Goal: Feedback & Contribution: Leave review/rating

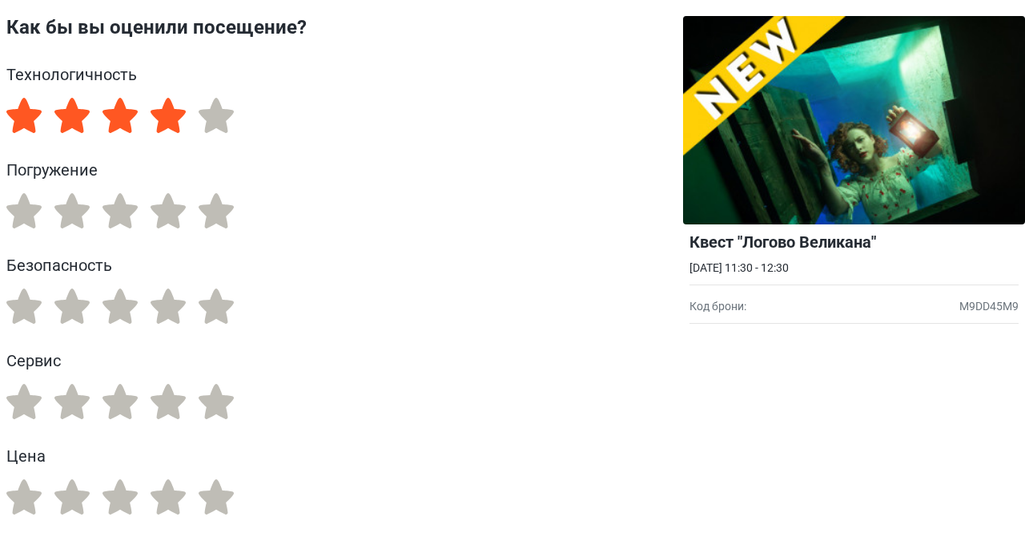
click at [183, 121] on label "4" at bounding box center [168, 115] width 35 height 35
radio input "true"
click at [226, 223] on label "5" at bounding box center [216, 210] width 35 height 35
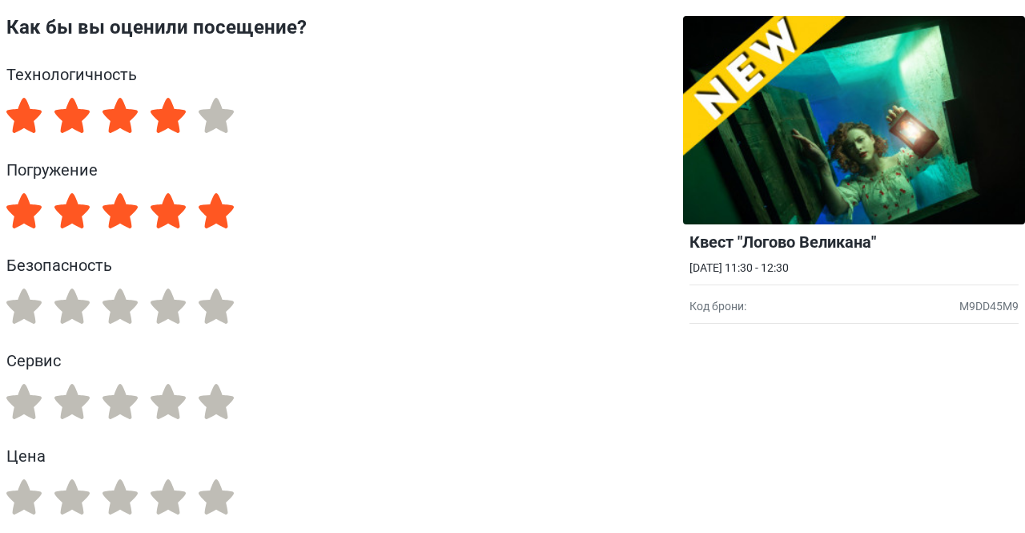
radio input "true"
click at [167, 316] on label "4" at bounding box center [168, 305] width 35 height 35
radio input "true"
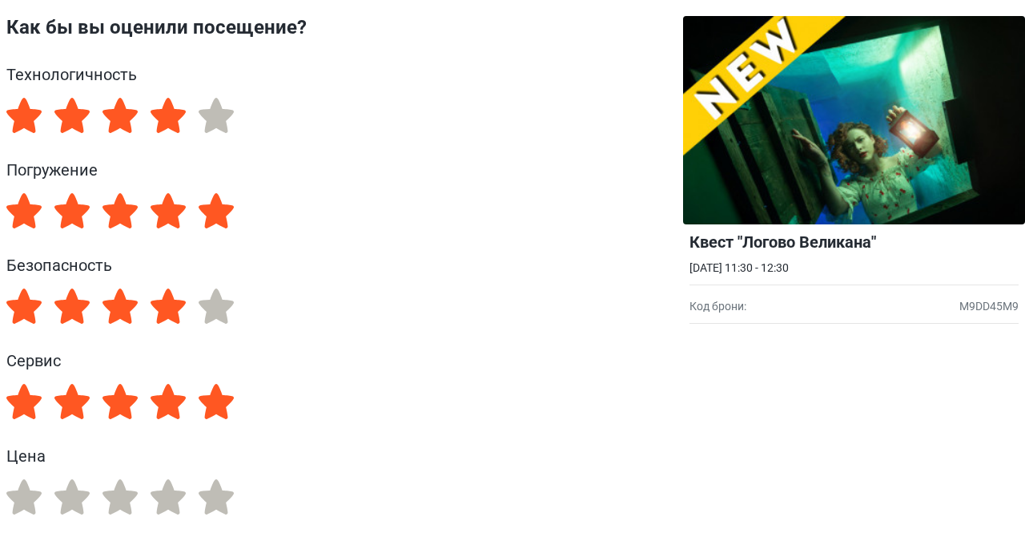
click at [225, 405] on label "5" at bounding box center [216, 401] width 35 height 35
radio input "true"
click at [229, 499] on label "5" at bounding box center [216, 496] width 35 height 35
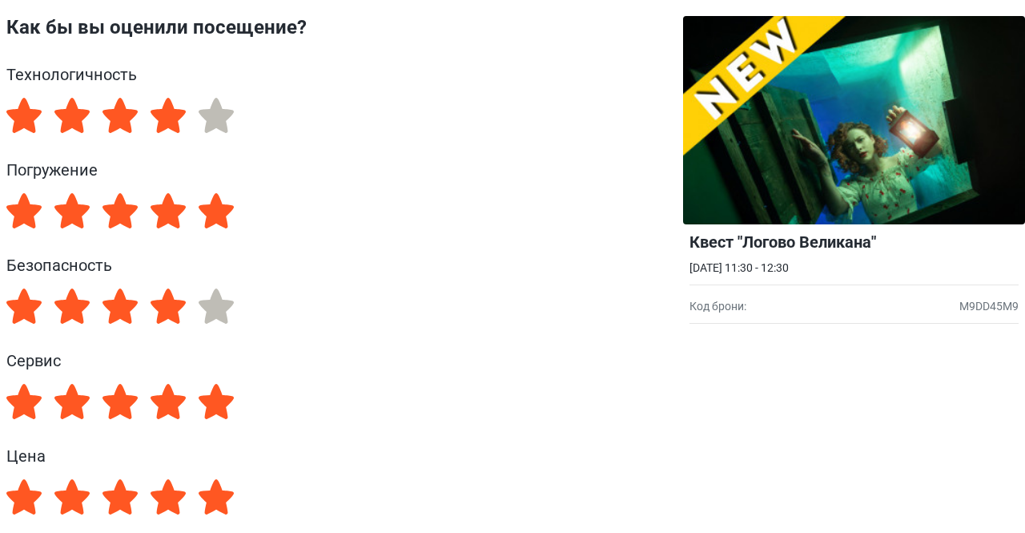
radio input "true"
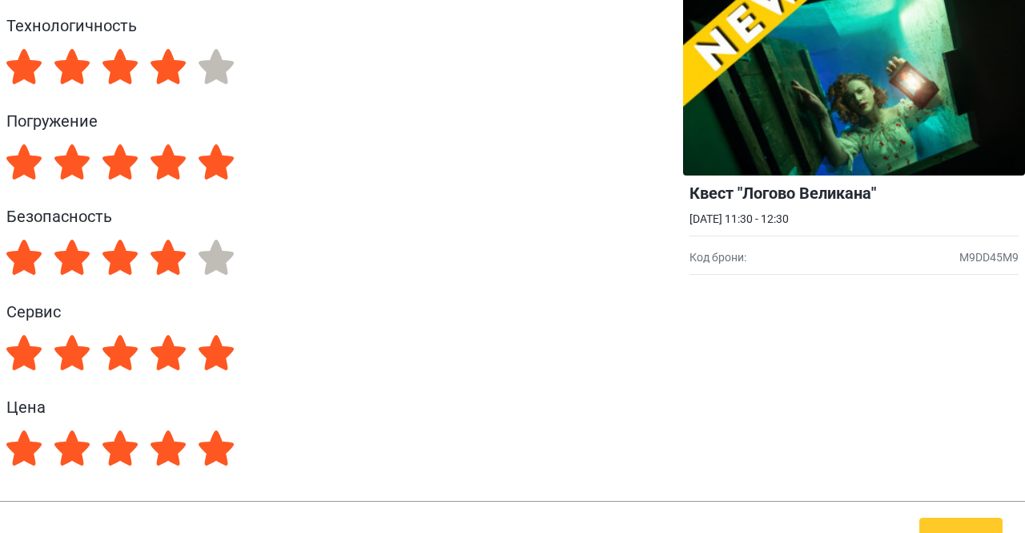
scroll to position [85, 0]
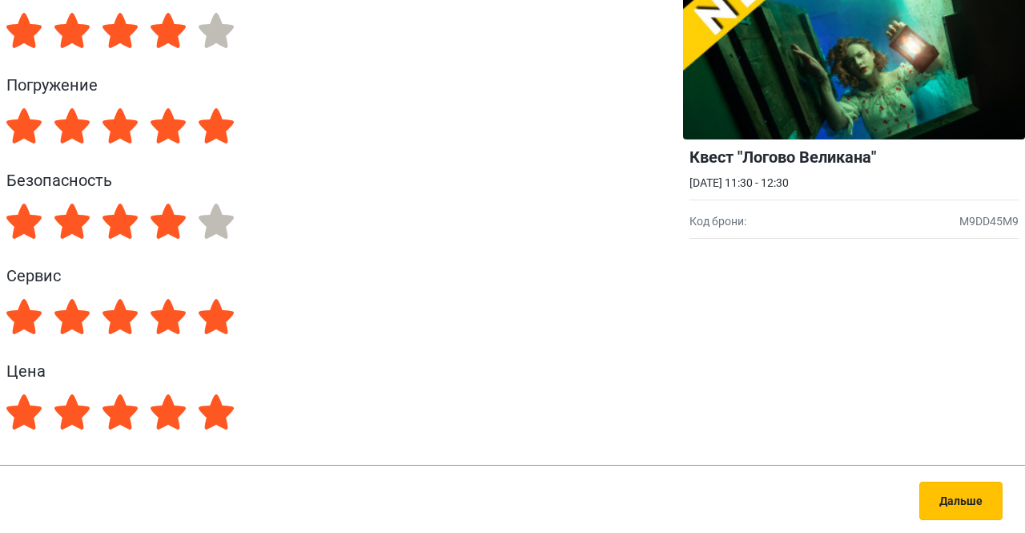
click at [963, 489] on button "Дальше" at bounding box center [961, 500] width 83 height 38
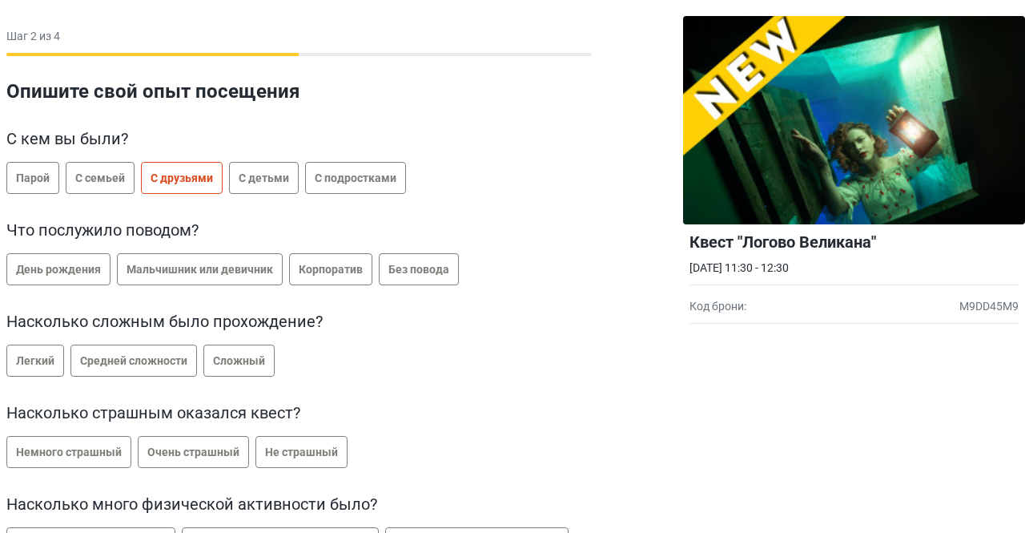
click at [179, 174] on span "С друзьями" at bounding box center [182, 177] width 62 height 13
click at [428, 270] on span "Без повода" at bounding box center [418, 269] width 61 height 13
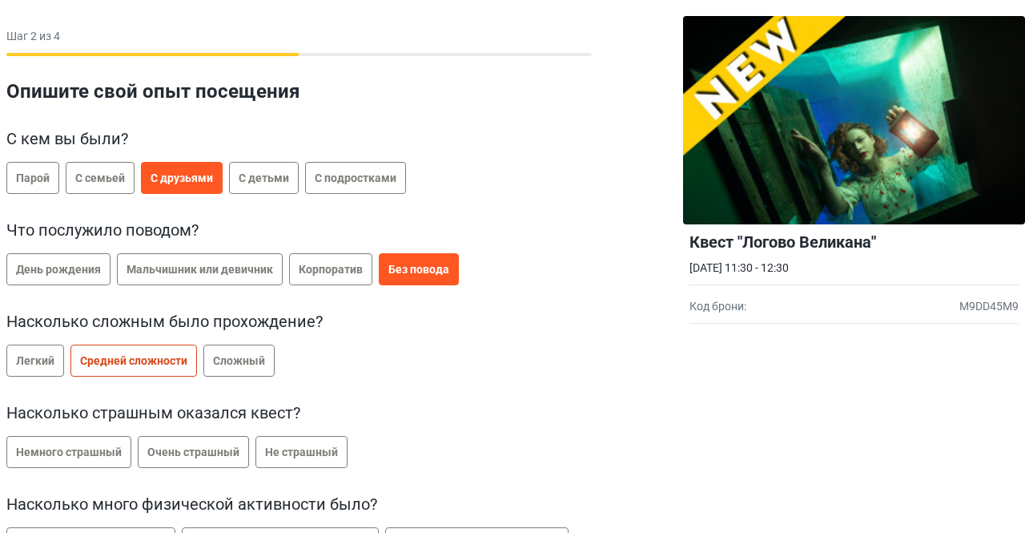
click at [160, 356] on span "Средней сложности" at bounding box center [133, 360] width 107 height 13
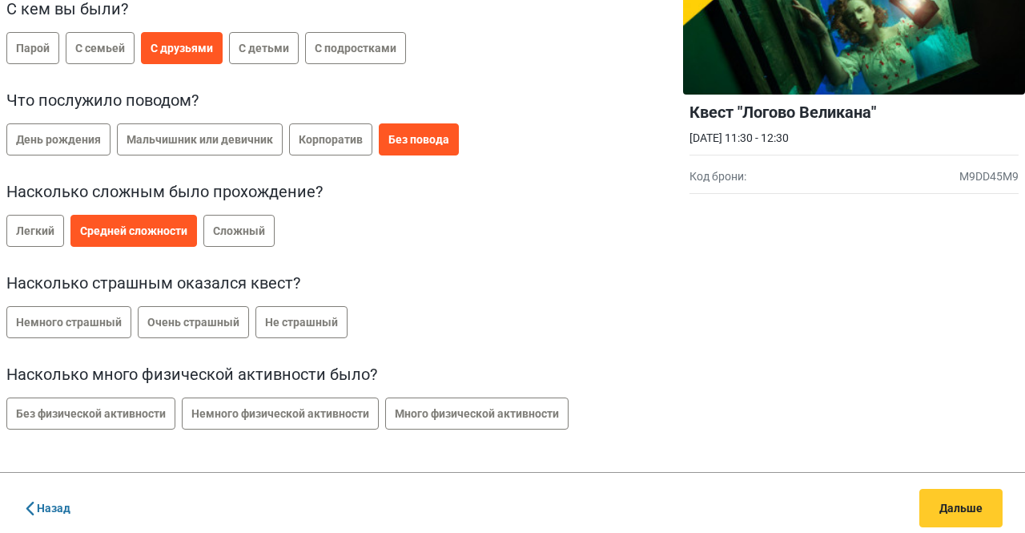
scroll to position [137, 0]
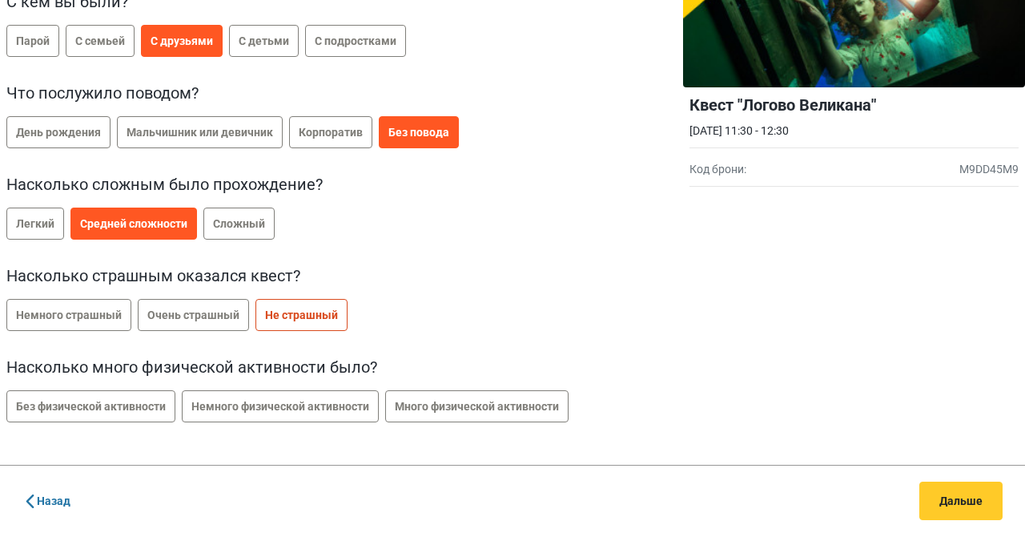
click at [302, 316] on span "Не страшный" at bounding box center [301, 314] width 73 height 13
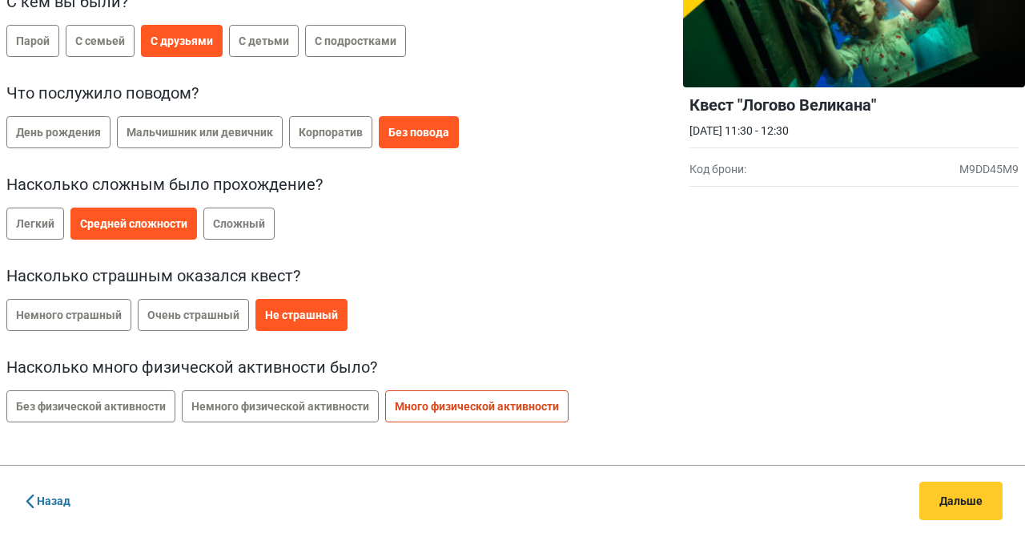
click at [512, 409] on span "Много физической активности" at bounding box center [477, 406] width 164 height 13
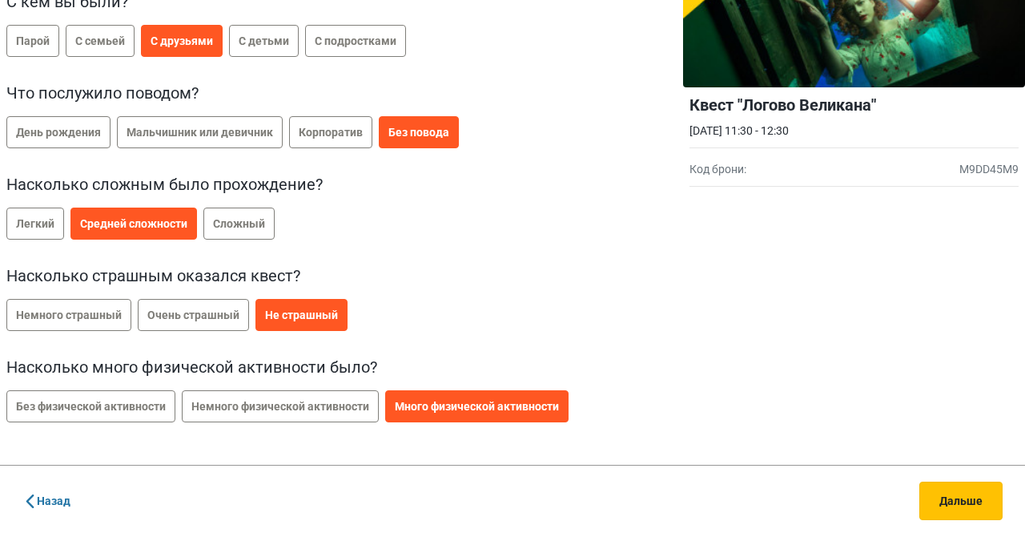
click at [979, 502] on button "Дальше" at bounding box center [961, 500] width 83 height 38
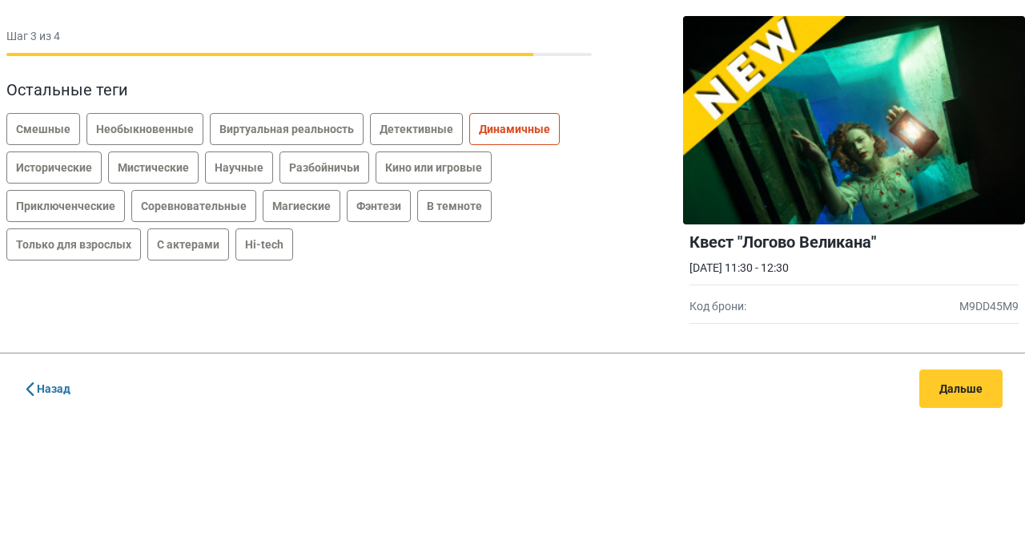
click at [525, 123] on span "Динамичные" at bounding box center [514, 129] width 71 height 13
click at [449, 215] on label "В темноте" at bounding box center [454, 206] width 74 height 32
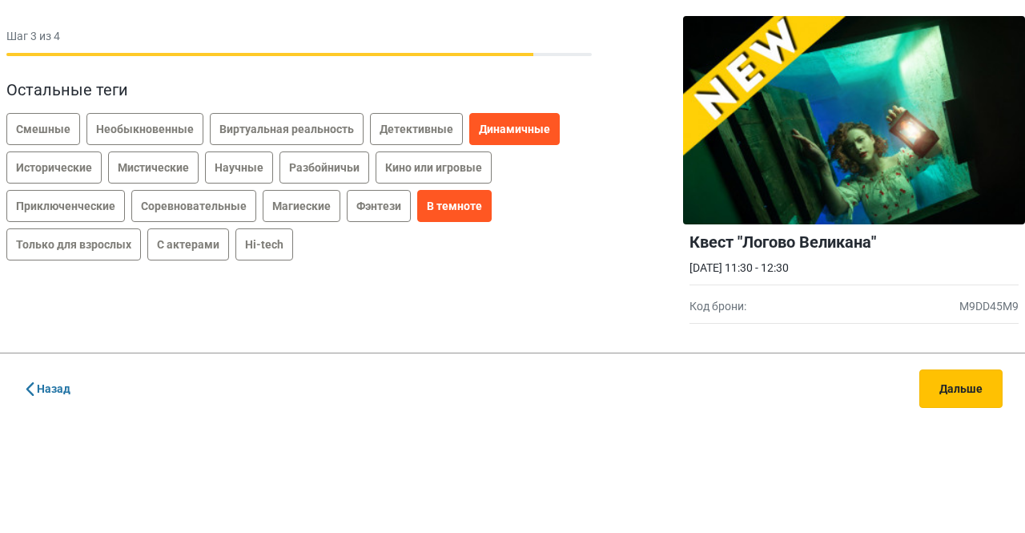
click at [958, 398] on button "Дальше" at bounding box center [961, 388] width 83 height 38
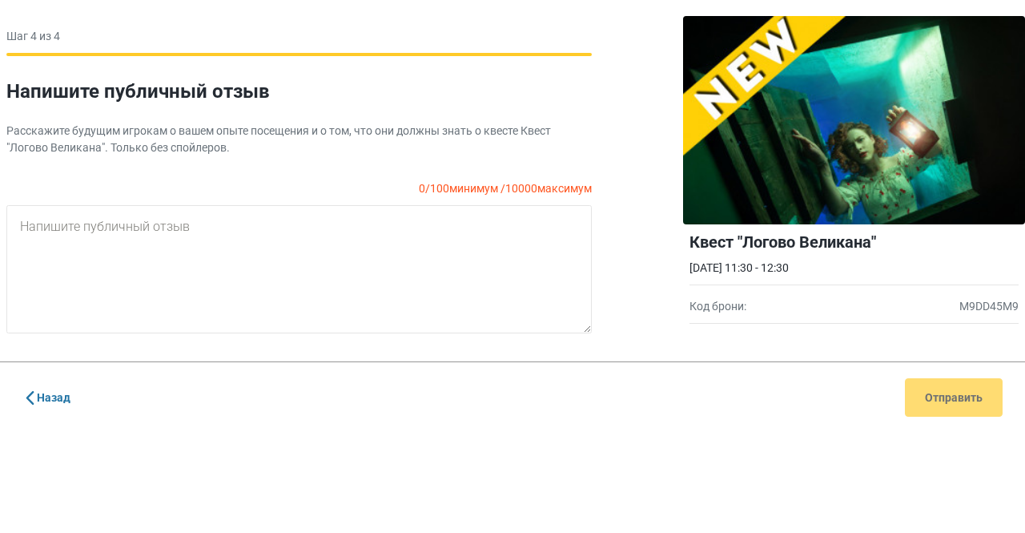
click at [954, 405] on div "Назад Отправить" at bounding box center [512, 396] width 1025 height 71
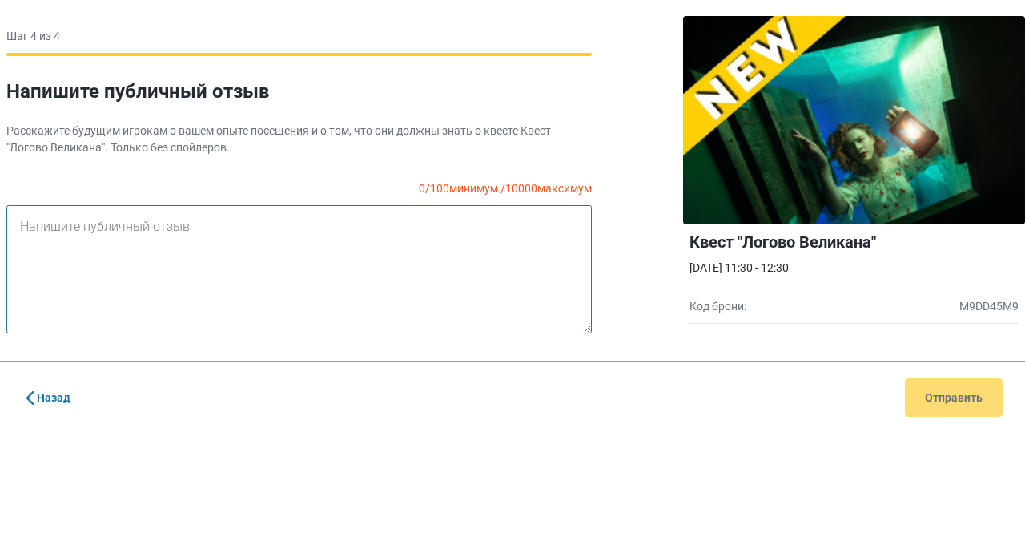
click at [348, 265] on textarea at bounding box center [299, 269] width 586 height 128
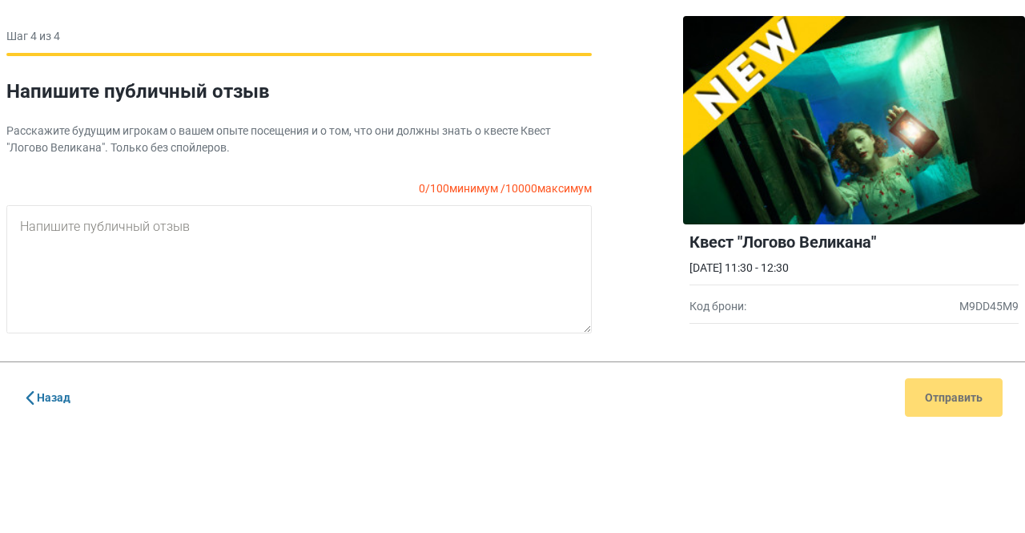
click at [936, 401] on div "Назад Отправить" at bounding box center [512, 396] width 1025 height 71
click at [951, 401] on div "Назад Отправить" at bounding box center [512, 396] width 1025 height 71
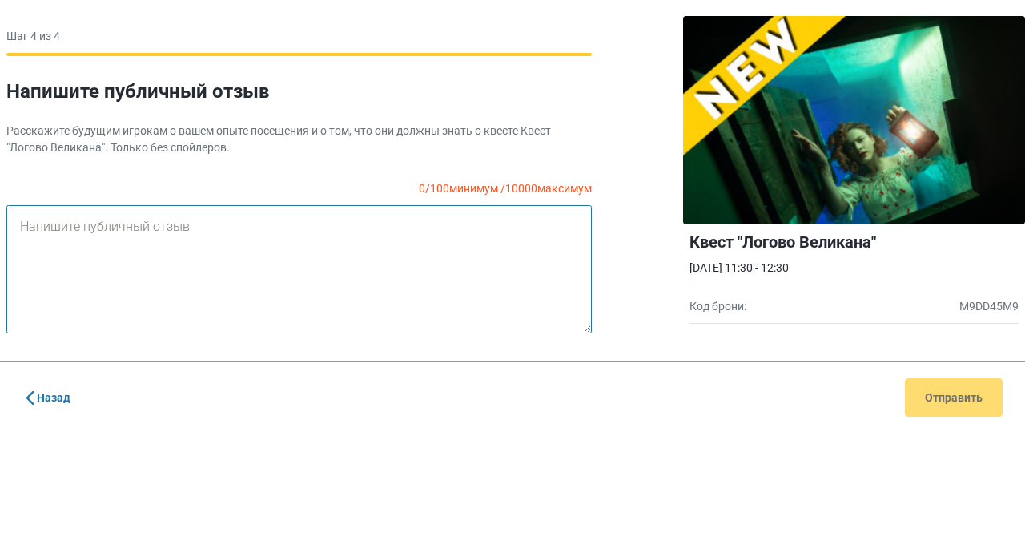
click at [300, 231] on textarea at bounding box center [299, 269] width 586 height 128
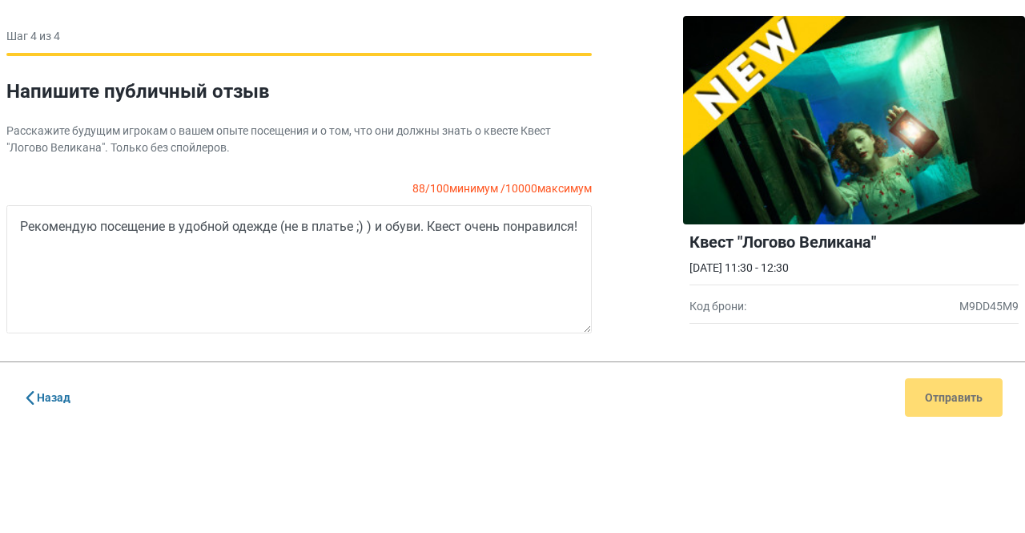
click at [953, 395] on div "Назад Отправить" at bounding box center [512, 396] width 1025 height 71
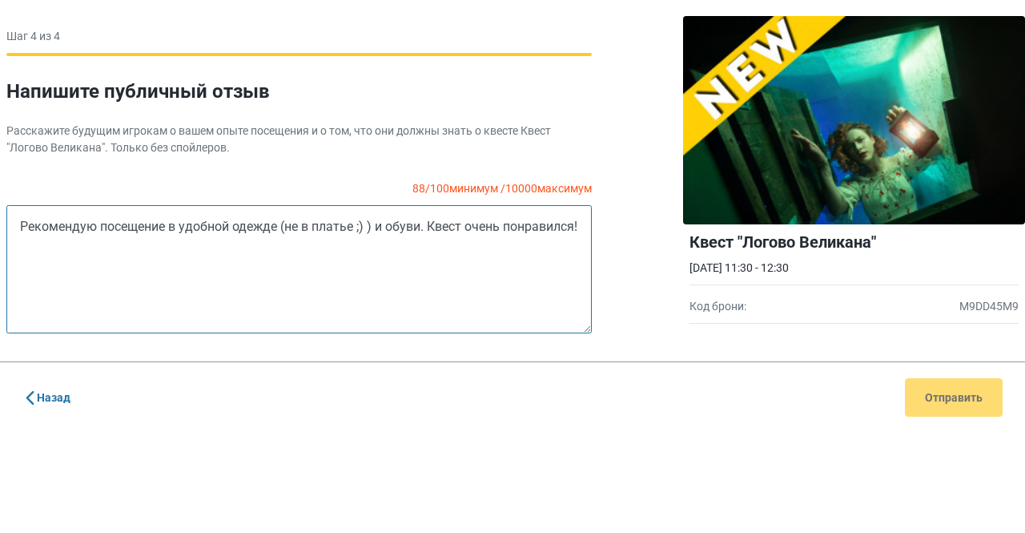
click at [517, 266] on textarea "Рекомендую посещение в удобной одежде (не в платье ;) ) и обуви. Квест очень по…" at bounding box center [299, 269] width 586 height 128
click at [432, 227] on textarea "Рекомендую посещение в удобной одежде (не в платье ;) ) и обуви. Квест очень по…" at bounding box center [299, 269] width 586 height 128
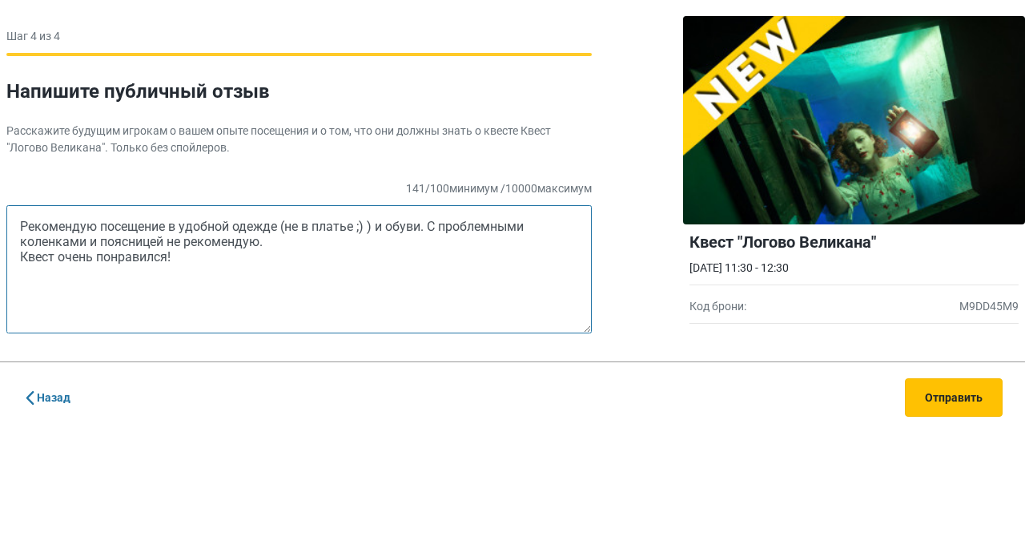
type textarea "Рекомендую посещение в удобной одежде (не в платье ;) ) и обуви. С проблемными …"
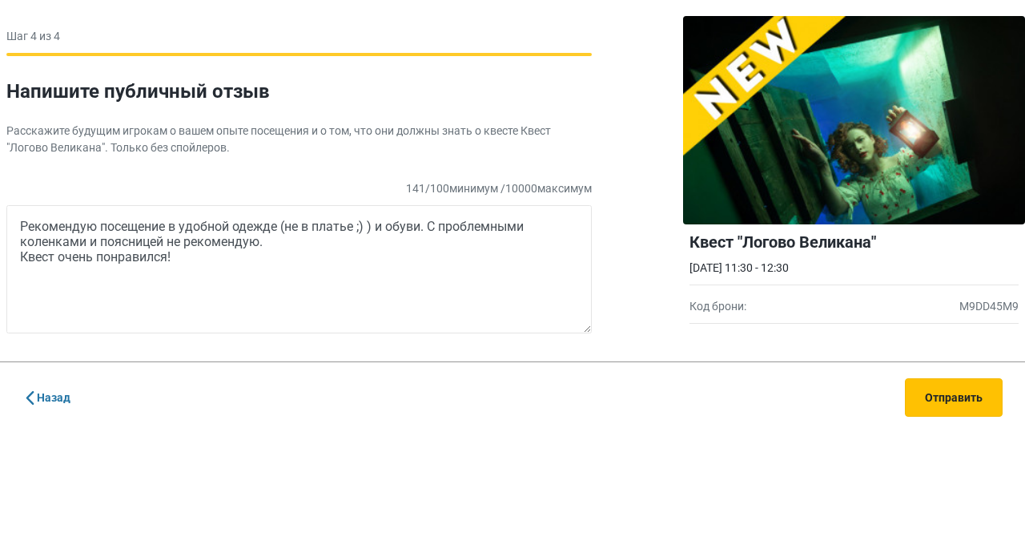
click at [955, 403] on button "Отправить" at bounding box center [954, 397] width 98 height 38
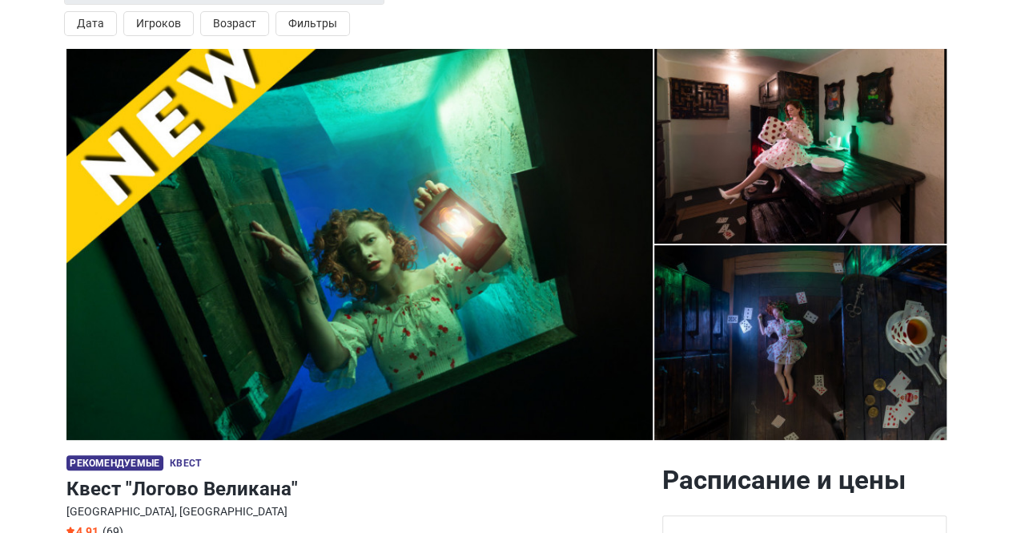
scroll to position [28, 0]
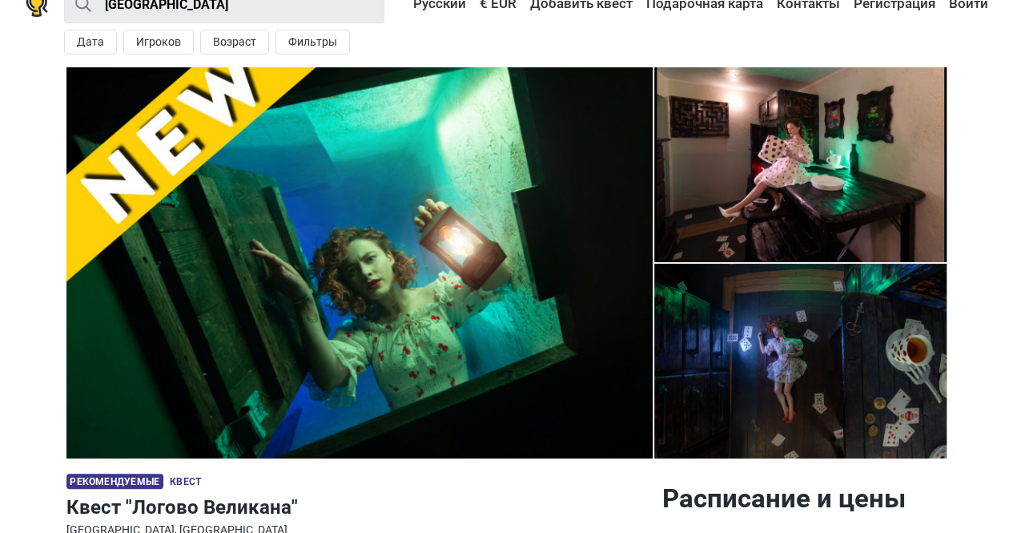
click at [539, 203] on img at bounding box center [359, 262] width 586 height 391
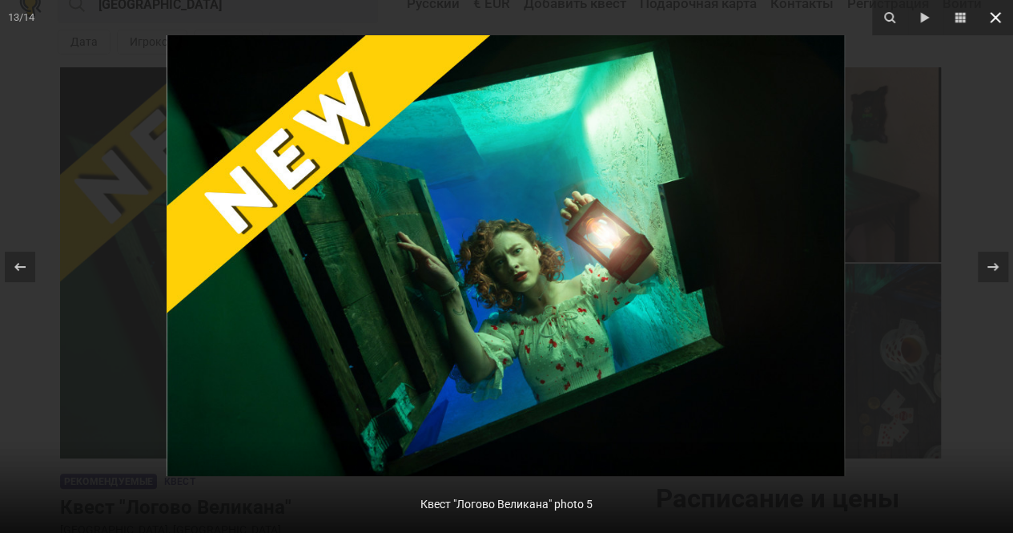
click at [993, 18] on icon at bounding box center [995, 17] width 11 height 11
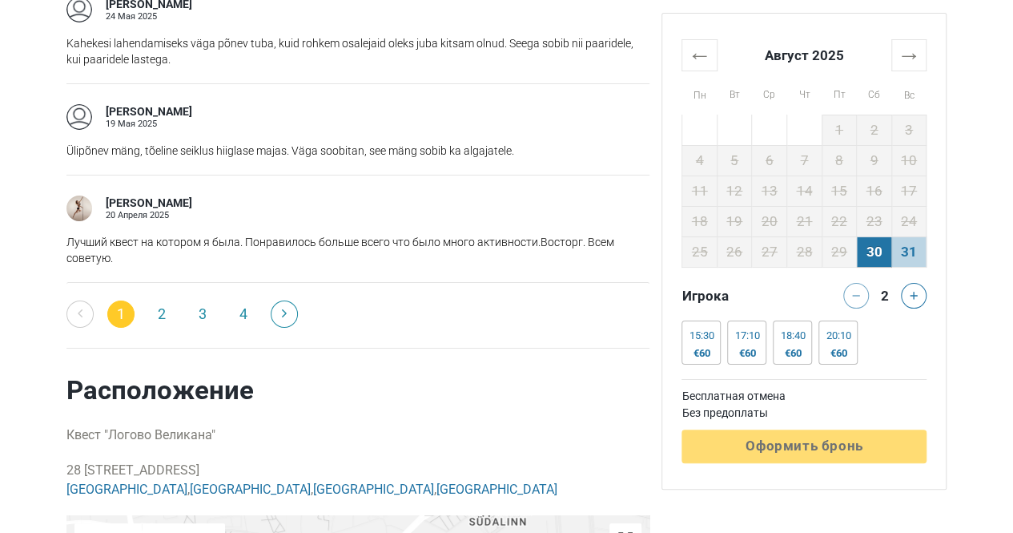
scroll to position [2856, 0]
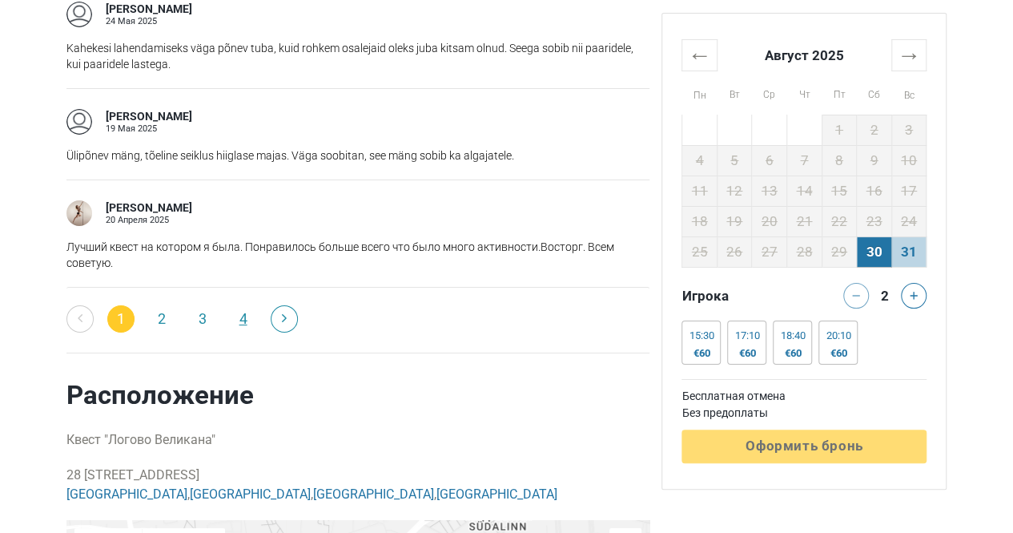
click at [243, 315] on link "4" at bounding box center [243, 318] width 27 height 27
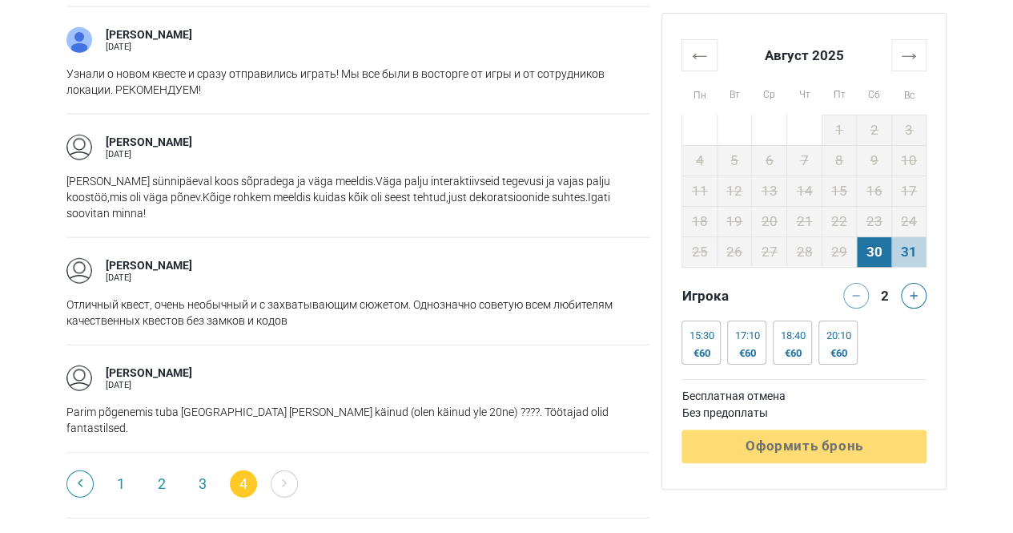
scroll to position [1881, 0]
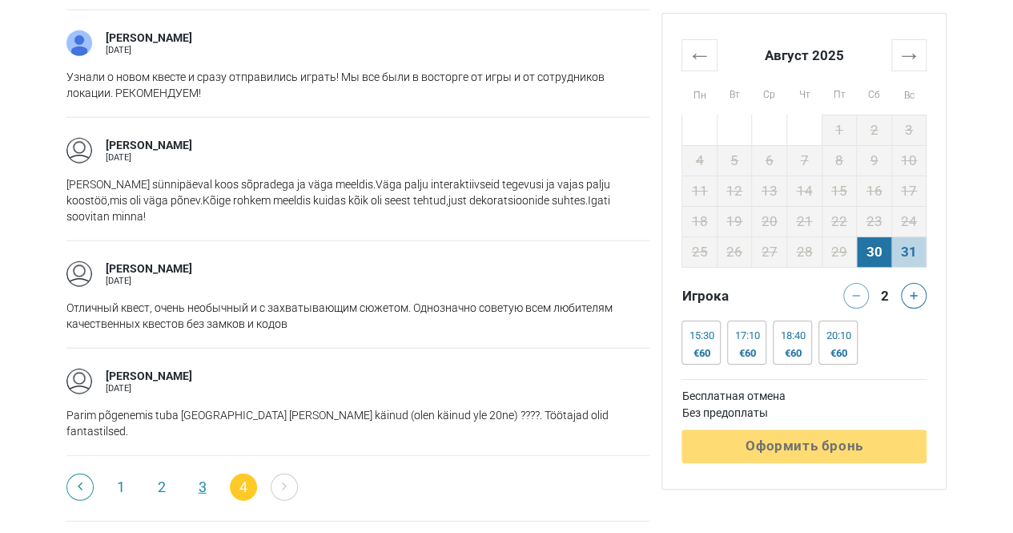
click at [204, 473] on link "3" at bounding box center [202, 486] width 27 height 27
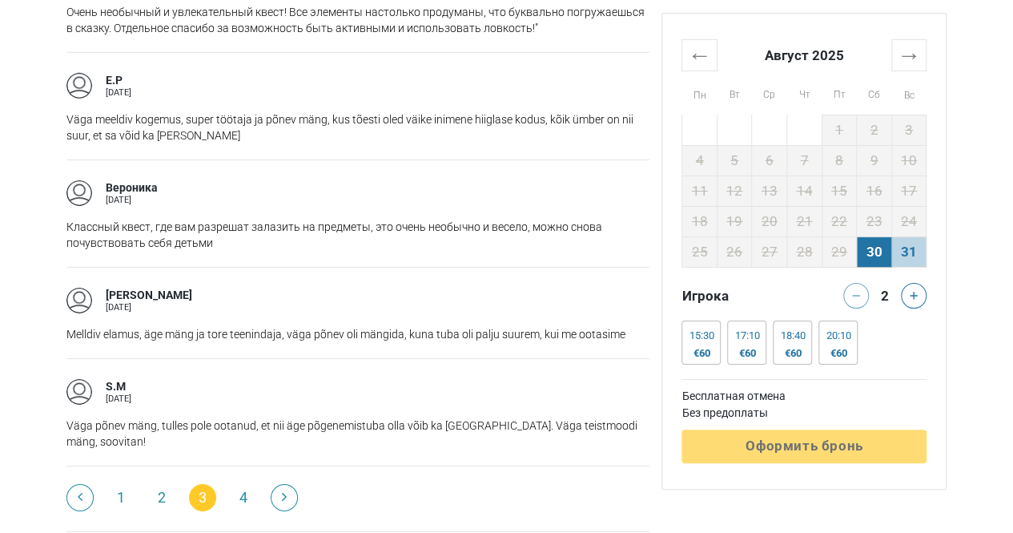
scroll to position [2547, 0]
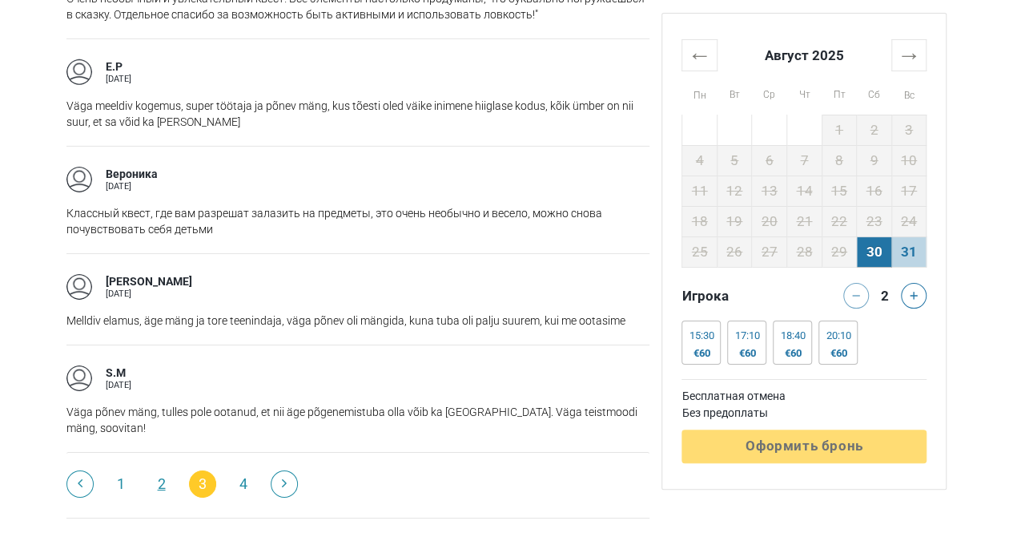
click at [163, 470] on link "2" at bounding box center [161, 483] width 27 height 27
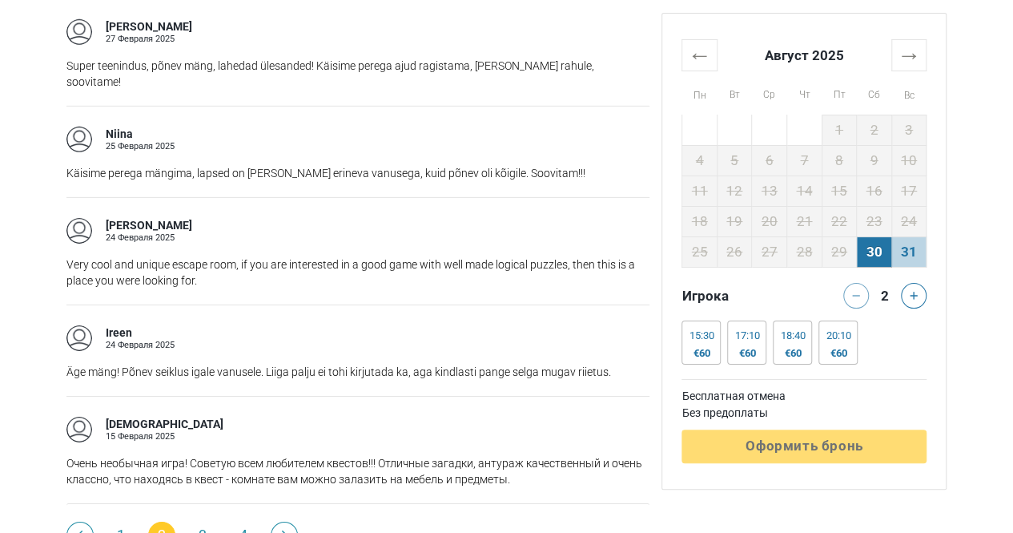
scroll to position [2458, 0]
